Goal: Navigation & Orientation: Find specific page/section

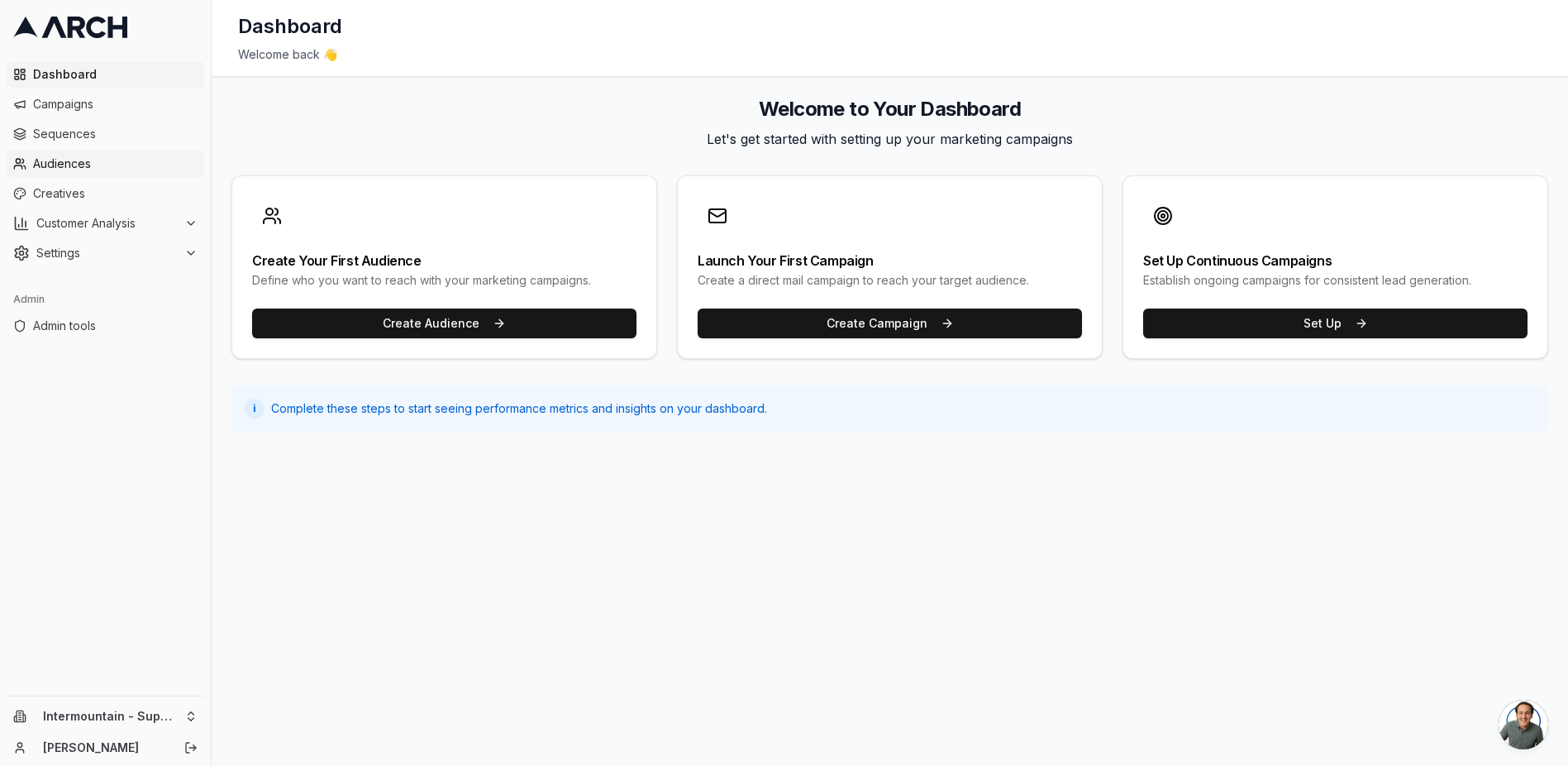
click at [75, 164] on span "Audiences" at bounding box center [115, 164] width 165 height 17
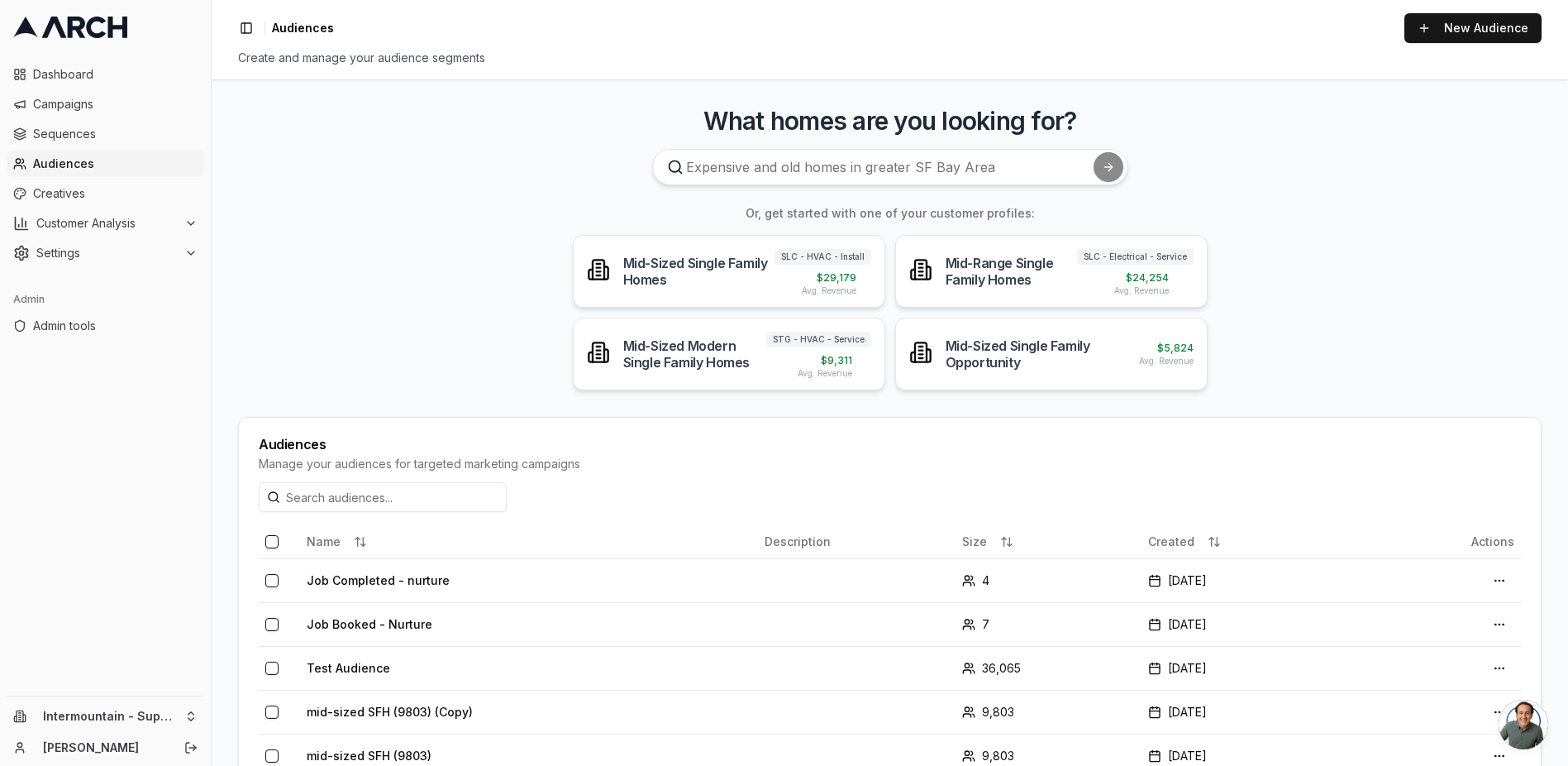
scroll to position [234, 0]
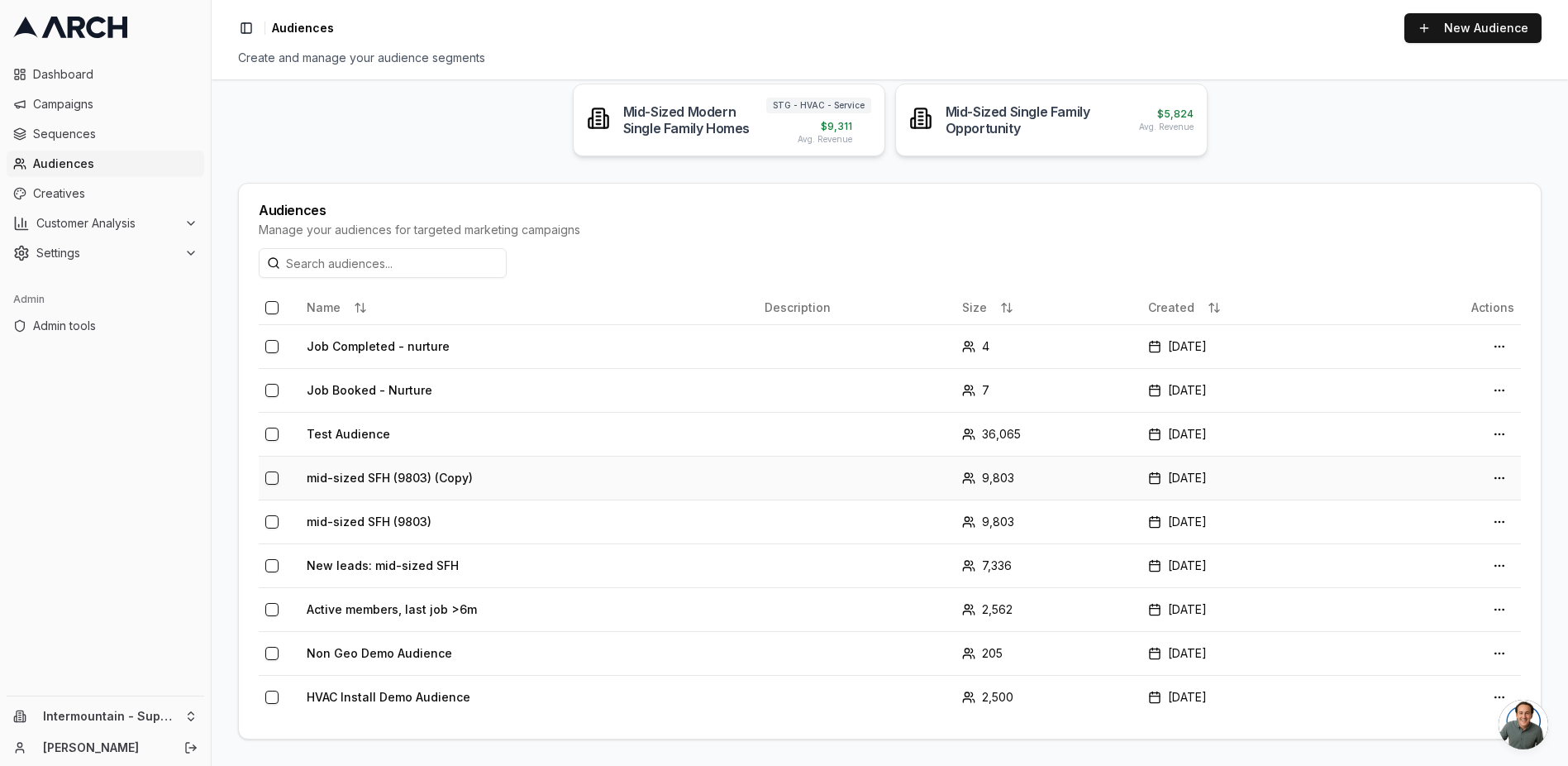
click at [414, 480] on td "mid-sized SFH (9803) (Copy)" at bounding box center [529, 477] width 458 height 44
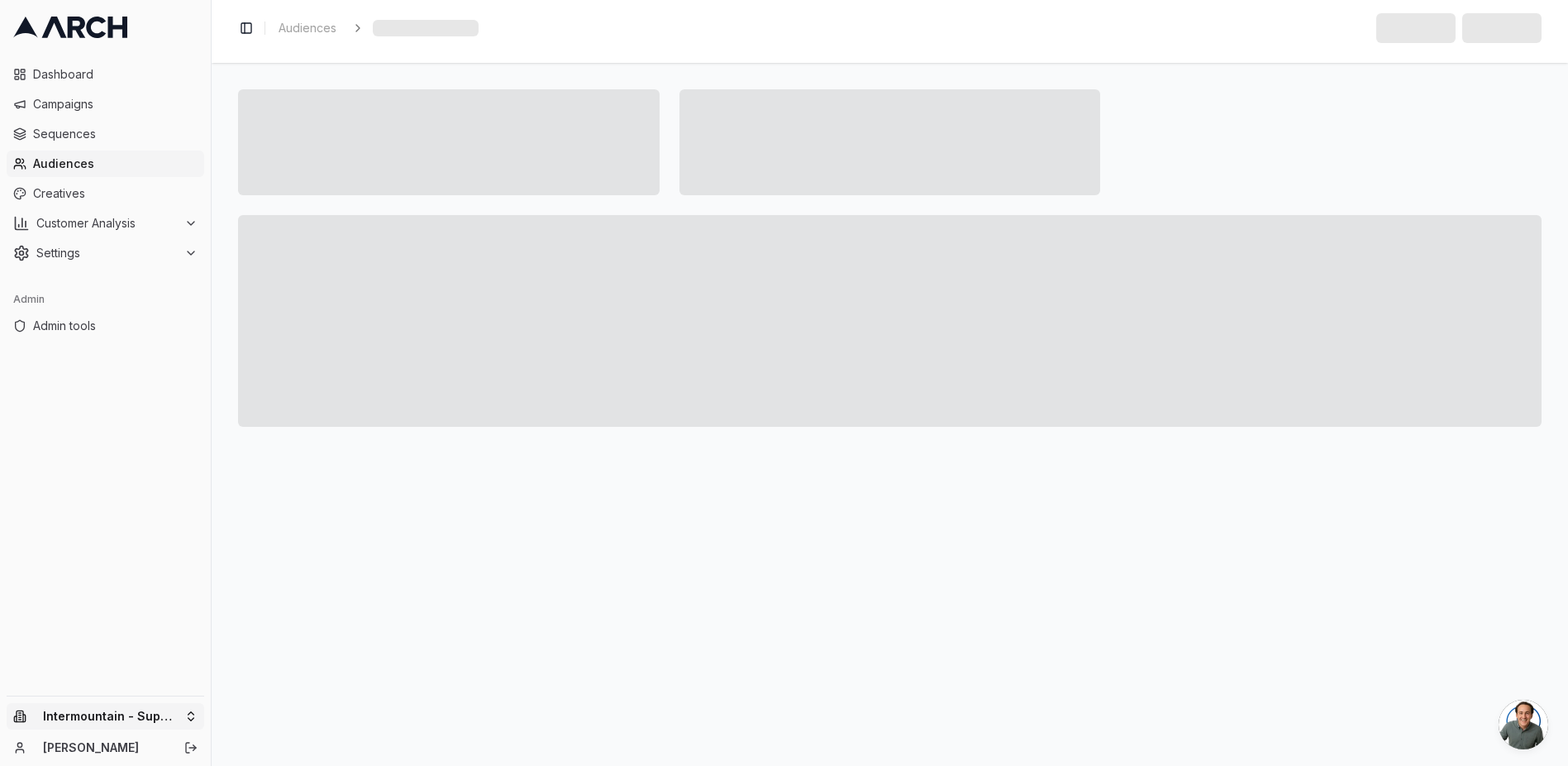
click at [152, 720] on html "Dashboard Campaigns Sequences Audiences Creatives Customer Analysis Settings Ad…" at bounding box center [784, 383] width 1568 height 766
click at [300, 574] on div "Arch" at bounding box center [306, 570] width 183 height 26
click at [93, 70] on html "Dashboard Campaigns Sequences Audiences Creatives Customer Analysis Settings Ad…" at bounding box center [784, 383] width 1568 height 766
click at [79, 73] on span "Dashboard" at bounding box center [115, 75] width 165 height 17
